Goal: Task Accomplishment & Management: Use online tool/utility

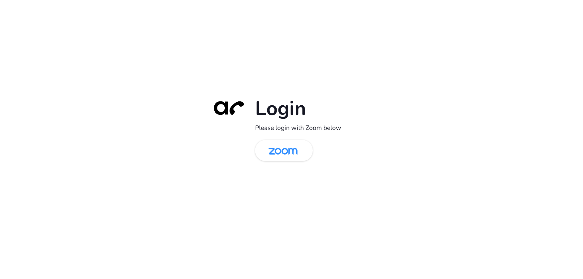
click at [282, 151] on img at bounding box center [283, 151] width 42 height 20
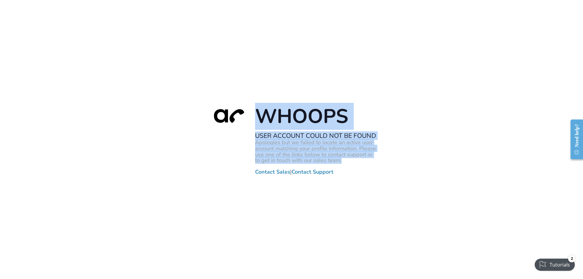
drag, startPoint x: 257, startPoint y: 117, endPoint x: 343, endPoint y: 160, distance: 96.6
click at [344, 160] on div "Whoops User Account Could Not Be Found Apologies but we failed to locate an act…" at bounding box center [291, 139] width 170 height 71
copy div "Whoops User Account Could Not Be Found Apologies but we failed to locate an act…"
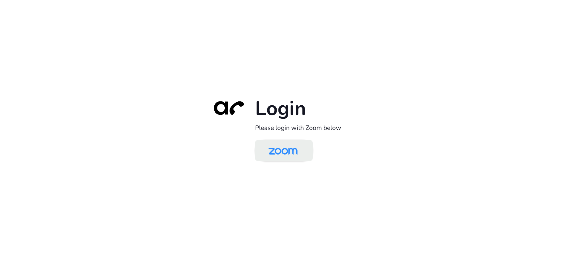
click at [278, 146] on img at bounding box center [283, 151] width 42 height 20
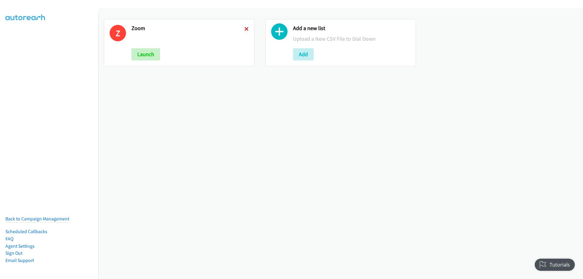
click at [244, 29] on icon at bounding box center [246, 29] width 4 height 4
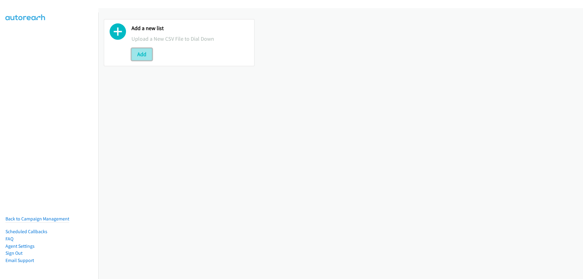
click at [141, 50] on button "Add" at bounding box center [141, 54] width 21 height 12
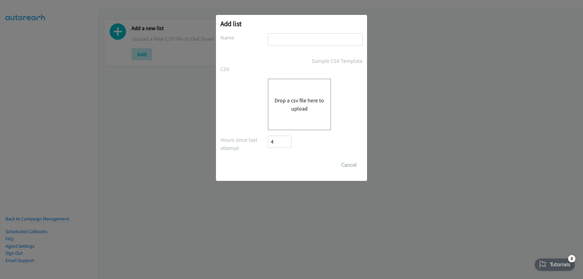
click at [300, 95] on div "Drop a csv file here to upload" at bounding box center [299, 105] width 63 height 52
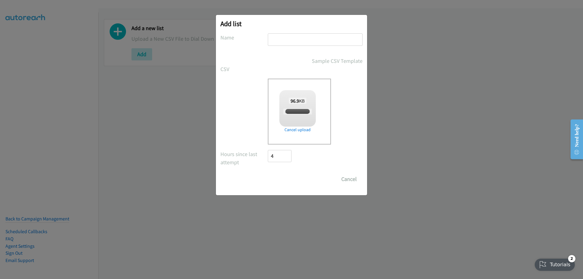
checkbox input "true"
click at [321, 40] on input "text" at bounding box center [315, 39] width 95 height 12
type input "ZOOM"
click at [287, 176] on input "Save List" at bounding box center [284, 179] width 32 height 12
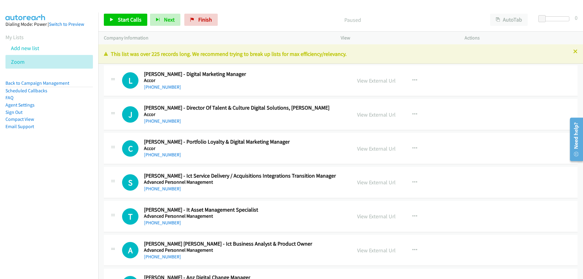
drag, startPoint x: 243, startPoint y: 71, endPoint x: 236, endPoint y: 75, distance: 7.9
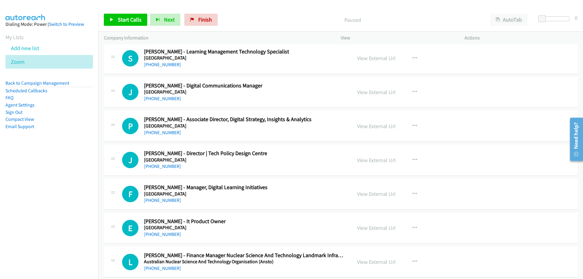
scroll to position [6160, 0]
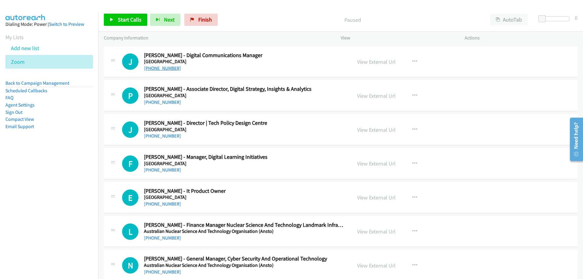
click at [152, 67] on link "+61 436 814 561" at bounding box center [162, 68] width 37 height 6
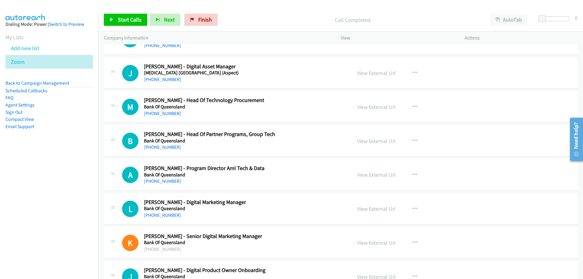
scroll to position [7435, 0]
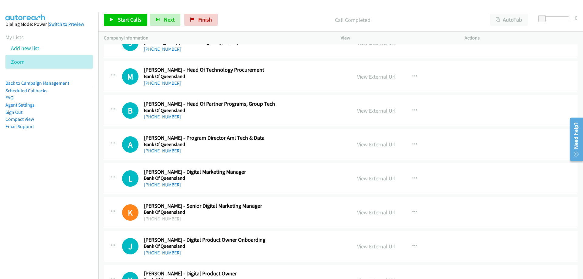
click at [160, 82] on link "+61 411 324 893" at bounding box center [162, 83] width 37 height 6
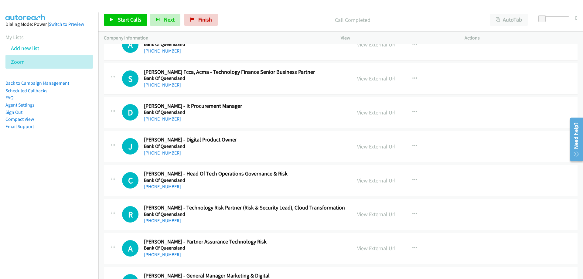
scroll to position [7769, 0]
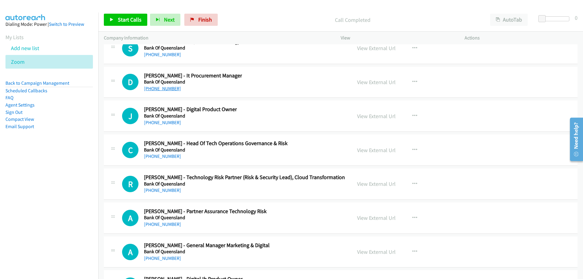
click at [164, 90] on link "+61 466 029 299" at bounding box center [162, 89] width 37 height 6
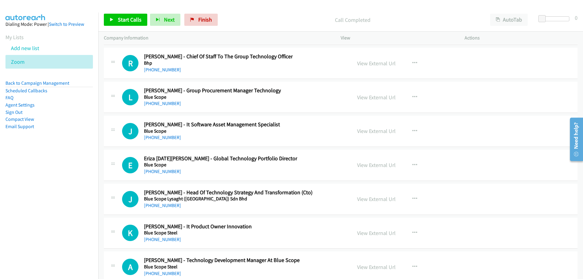
scroll to position [9650, 0]
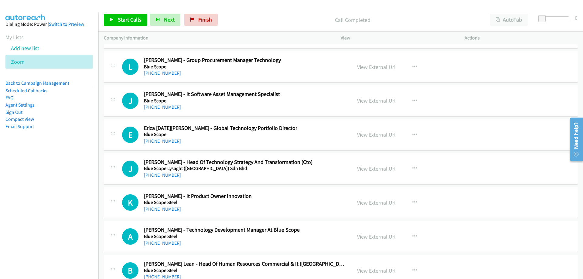
click at [158, 74] on link "+61 419 486 919" at bounding box center [162, 73] width 37 height 6
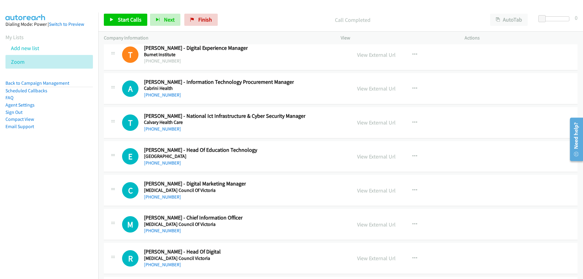
scroll to position [10439, 0]
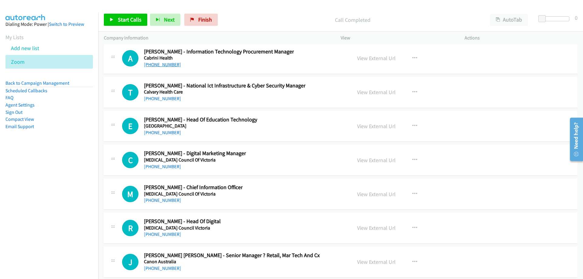
click at [168, 63] on link "+61 448 175 838" at bounding box center [162, 65] width 37 height 6
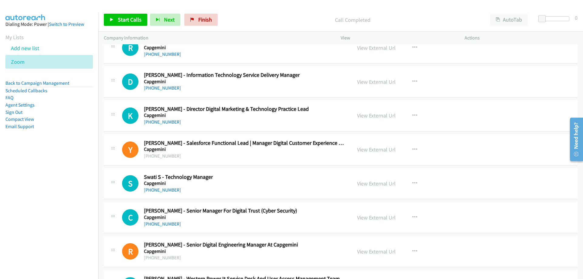
scroll to position [10955, 0]
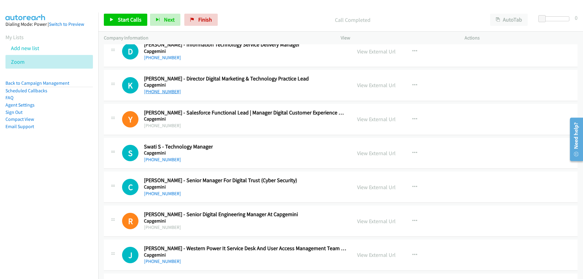
click at [170, 92] on link "+61 2 4332 8378" at bounding box center [162, 92] width 37 height 6
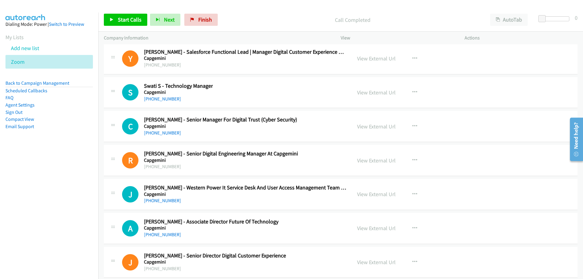
scroll to position [11046, 0]
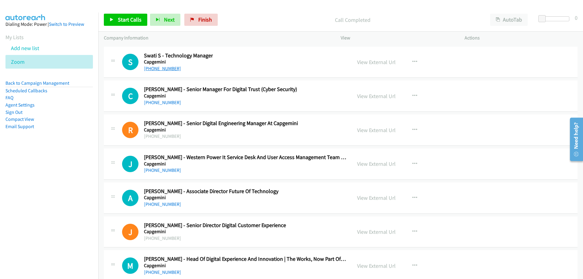
click at [166, 66] on link "+61 431 718 400" at bounding box center [162, 69] width 37 height 6
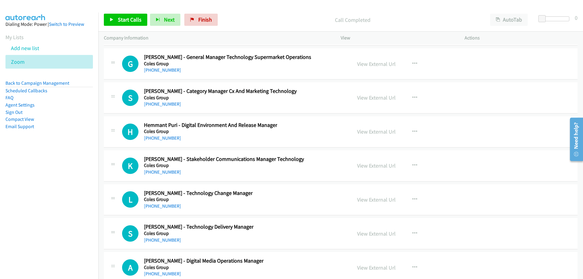
scroll to position [15112, 0]
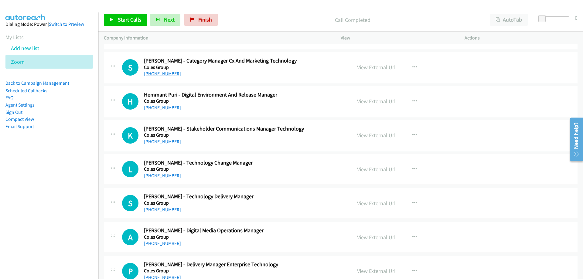
click at [160, 76] on link "+61 413 331 619" at bounding box center [162, 74] width 37 height 6
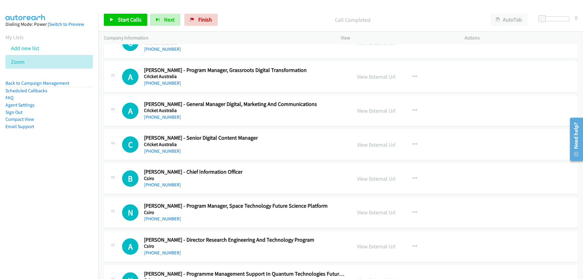
scroll to position [16083, 0]
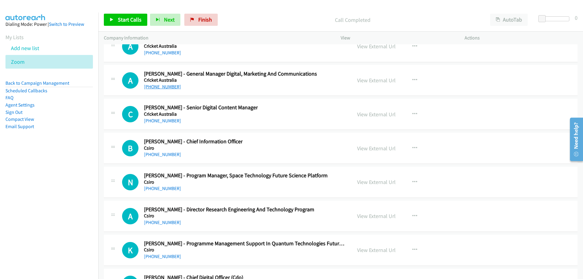
click at [163, 87] on link "+61 404 872 470" at bounding box center [162, 87] width 37 height 6
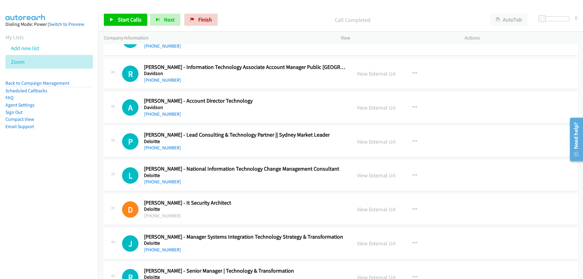
scroll to position [17233, 0]
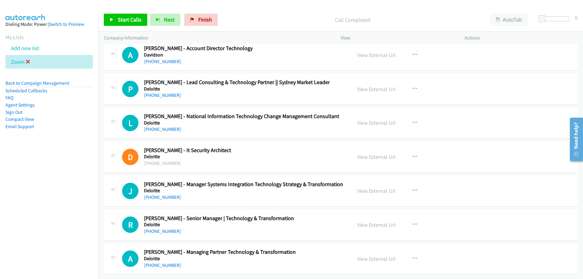
click at [29, 62] on icon at bounding box center [28, 62] width 4 height 4
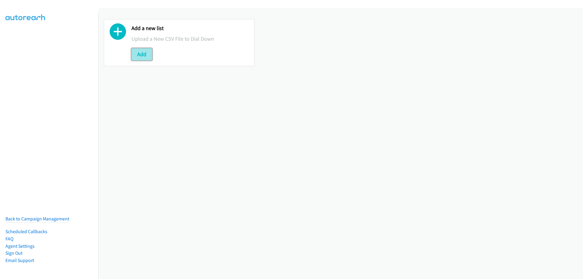
click at [140, 56] on button "Add" at bounding box center [141, 54] width 21 height 12
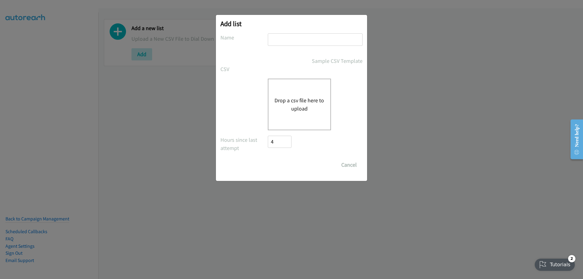
click at [290, 41] on input "text" at bounding box center [315, 39] width 95 height 12
type input "ZOOM"
click at [296, 95] on div "Drop a csv file here to upload" at bounding box center [299, 105] width 63 height 52
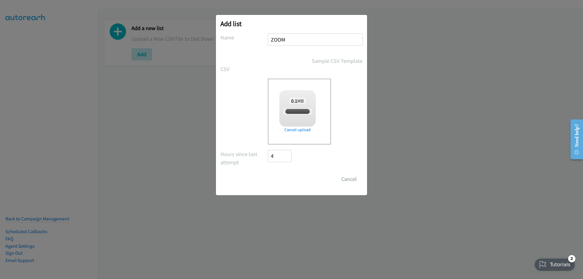
checkbox input "true"
click at [280, 176] on input "Save List" at bounding box center [284, 179] width 32 height 12
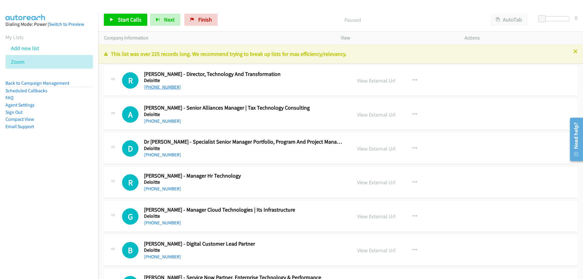
click at [172, 88] on link "[PHONE_NUMBER]" at bounding box center [162, 87] width 37 height 6
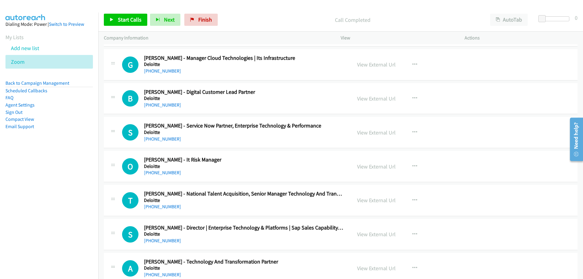
scroll to position [182, 0]
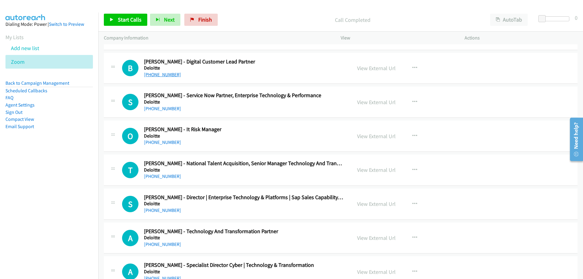
click at [168, 75] on link "[PHONE_NUMBER]" at bounding box center [162, 75] width 37 height 6
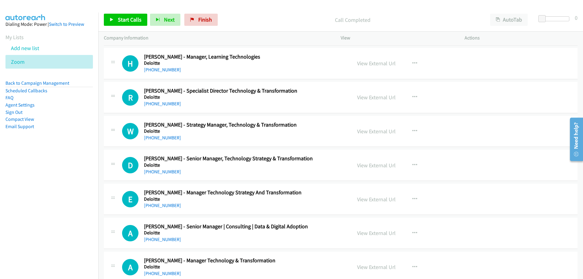
scroll to position [1608, 0]
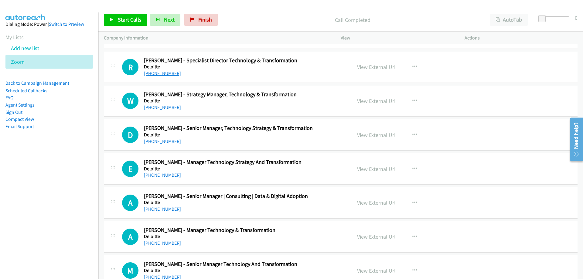
click at [166, 74] on link "[PHONE_NUMBER]" at bounding box center [162, 73] width 37 height 6
click at [173, 76] on link "[PHONE_NUMBER]" at bounding box center [162, 73] width 37 height 6
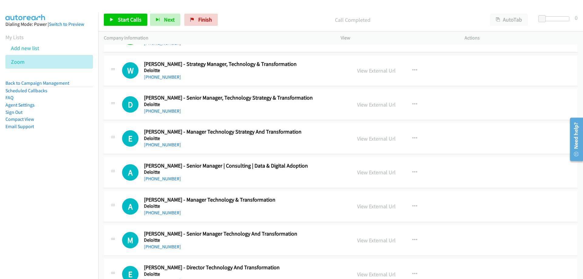
click at [160, 74] on link "[PHONE_NUMBER]" at bounding box center [162, 77] width 37 height 6
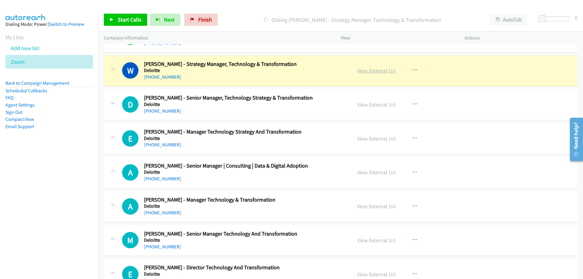
click at [360, 71] on link "View External Url" at bounding box center [376, 70] width 39 height 7
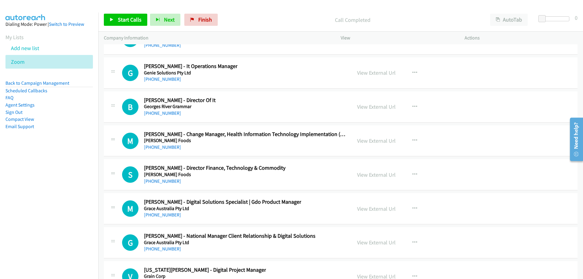
scroll to position [11167, 0]
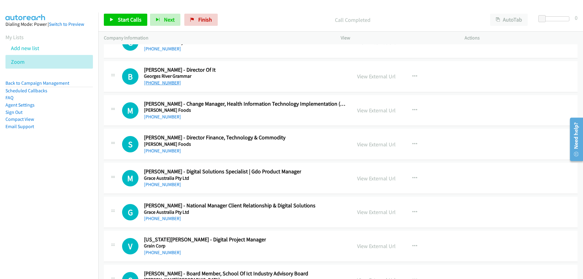
click at [173, 83] on link "[PHONE_NUMBER]" at bounding box center [162, 83] width 37 height 6
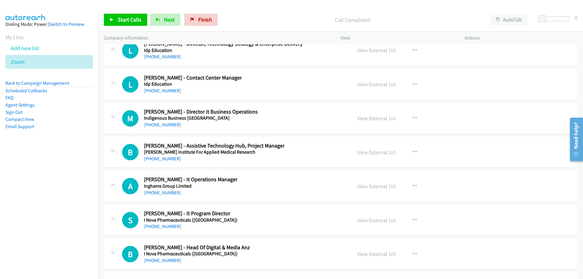
scroll to position [12988, 0]
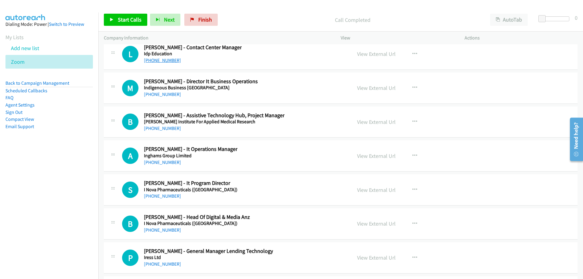
click at [151, 61] on link "[PHONE_NUMBER]" at bounding box center [162, 60] width 37 height 6
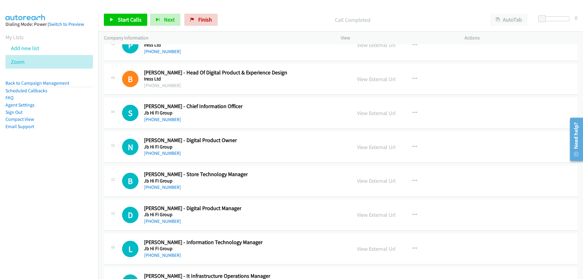
scroll to position [13231, 0]
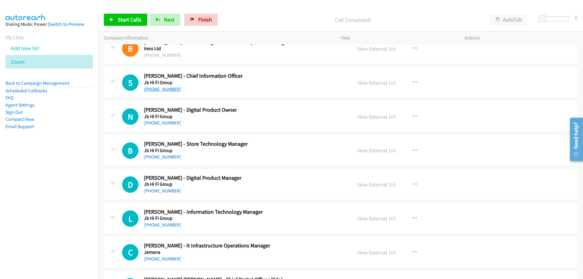
click at [174, 90] on link "[PHONE_NUMBER]" at bounding box center [162, 89] width 37 height 6
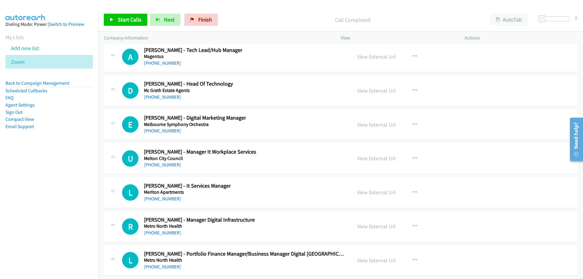
scroll to position [15052, 0]
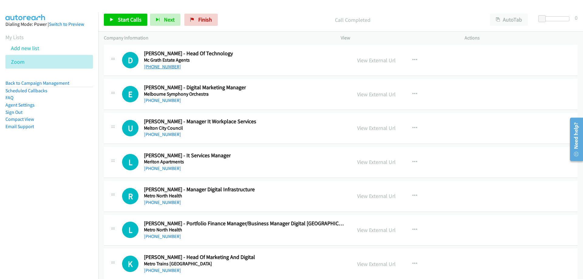
click at [173, 68] on link "[PHONE_NUMBER]" at bounding box center [162, 67] width 37 height 6
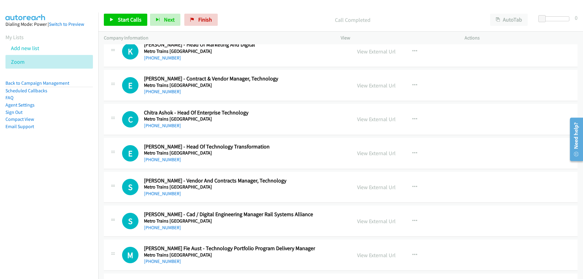
scroll to position [15234, 0]
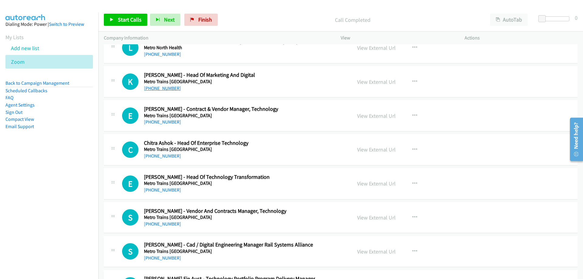
click at [162, 89] on link "[PHONE_NUMBER]" at bounding box center [162, 88] width 37 height 6
click at [146, 122] on link "[PHONE_NUMBER]" at bounding box center [162, 122] width 37 height 6
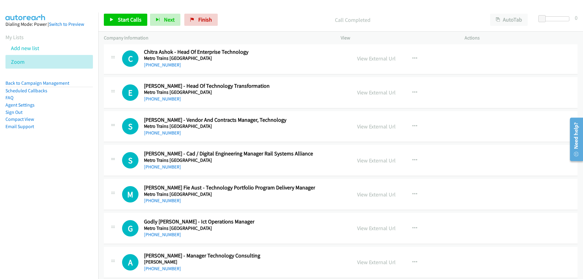
scroll to position [15355, 0]
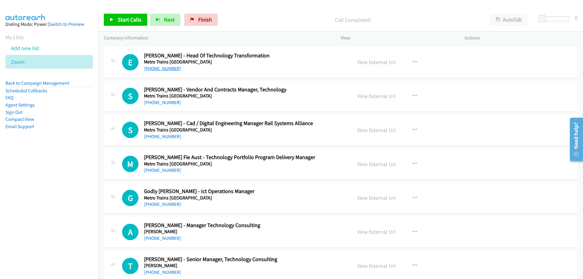
click at [168, 70] on link "[PHONE_NUMBER]" at bounding box center [162, 69] width 37 height 6
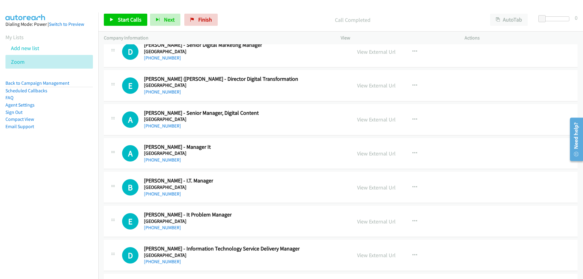
scroll to position [15871, 0]
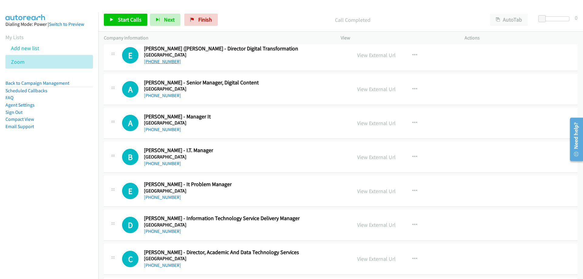
click at [165, 64] on link "[PHONE_NUMBER]" at bounding box center [162, 62] width 37 height 6
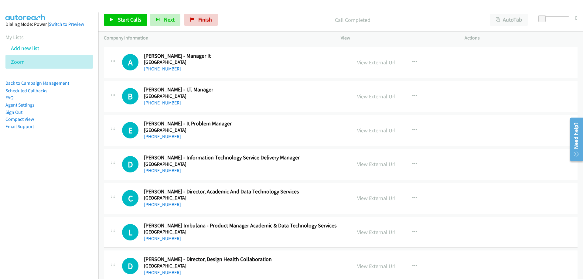
click at [167, 71] on link "[PHONE_NUMBER]" at bounding box center [162, 69] width 37 height 6
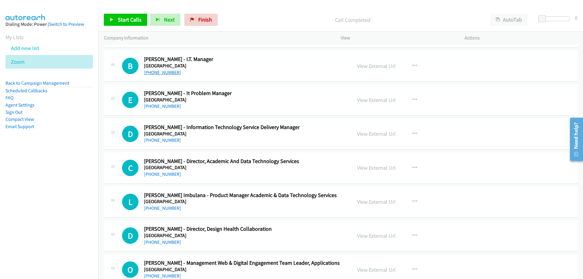
click at [161, 72] on link "[PHONE_NUMBER]" at bounding box center [162, 72] width 37 height 6
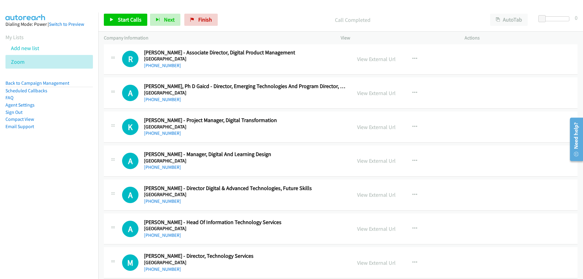
scroll to position [16508, 0]
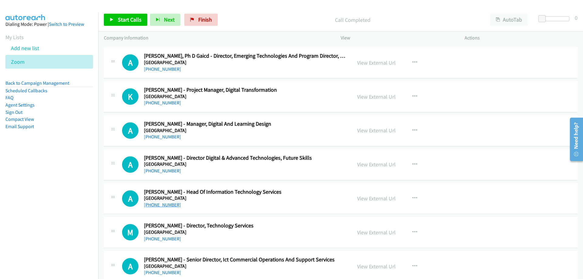
click at [171, 207] on link "[PHONE_NUMBER]" at bounding box center [162, 205] width 37 height 6
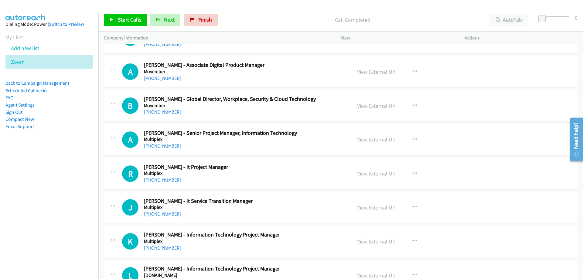
scroll to position [16894, 0]
